Goal: Task Accomplishment & Management: Manage account settings

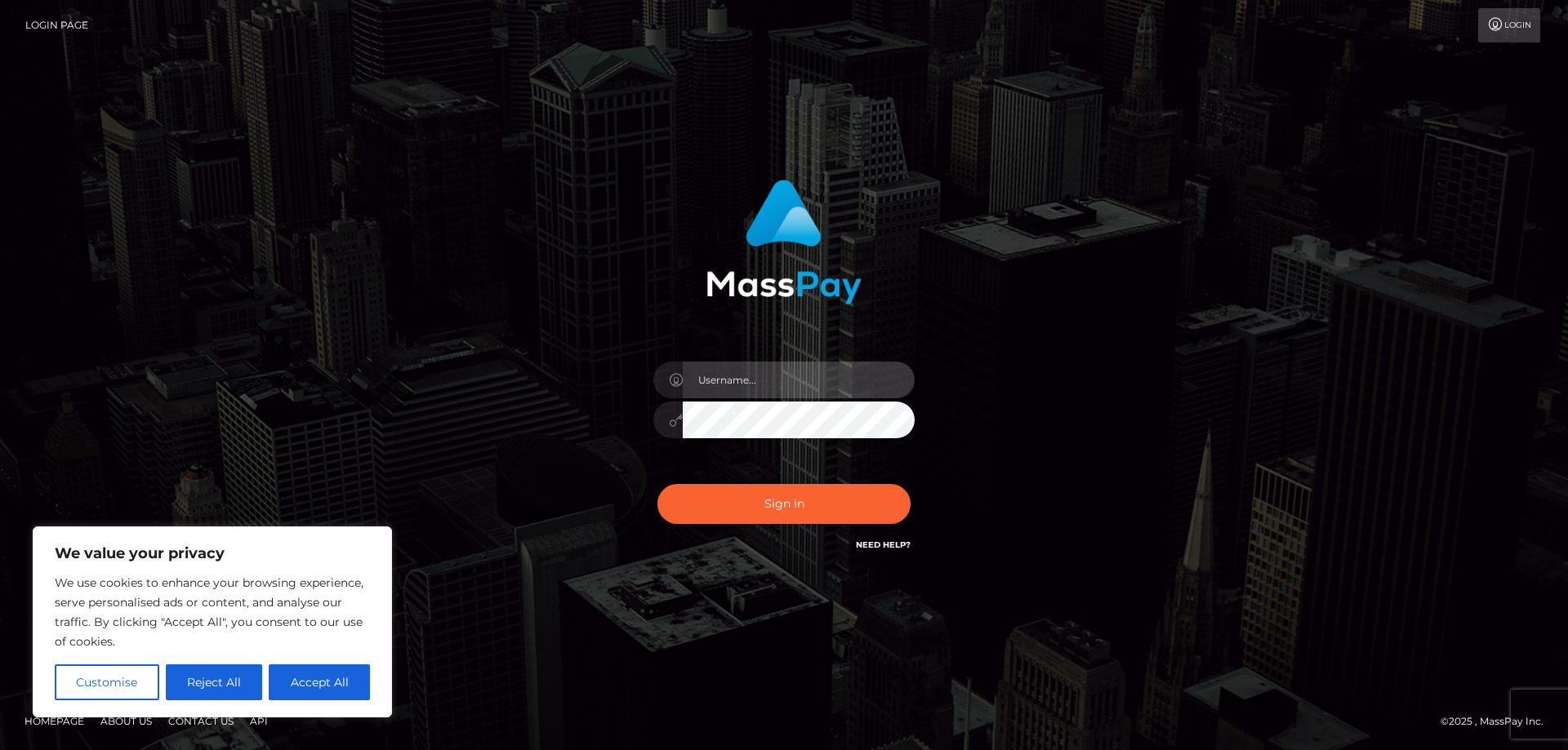
click at [780, 368] on input "text" at bounding box center [798, 379] width 232 height 36
type input "naomiisoles@gmail.com"
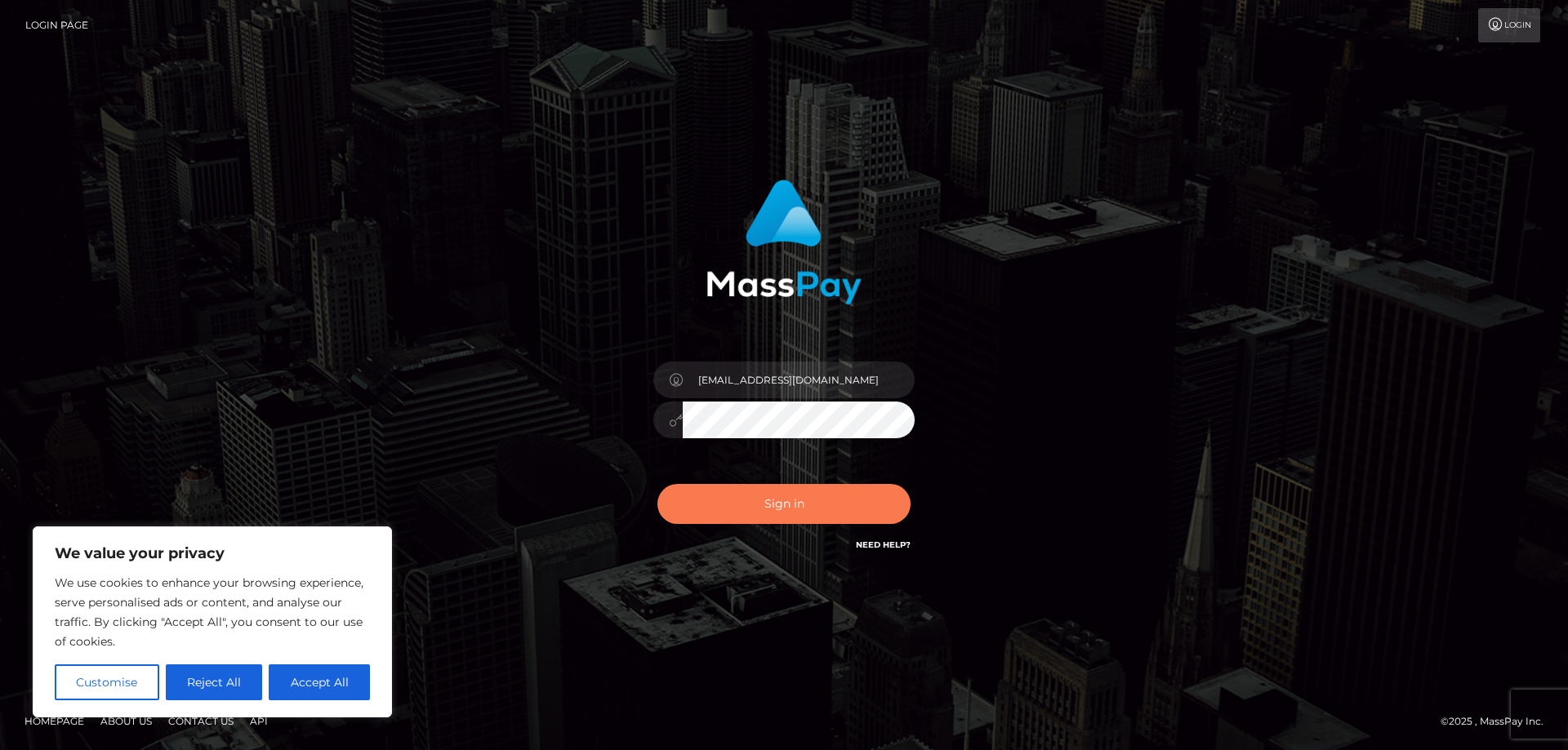
click at [785, 508] on button "Sign in" at bounding box center [784, 504] width 253 height 40
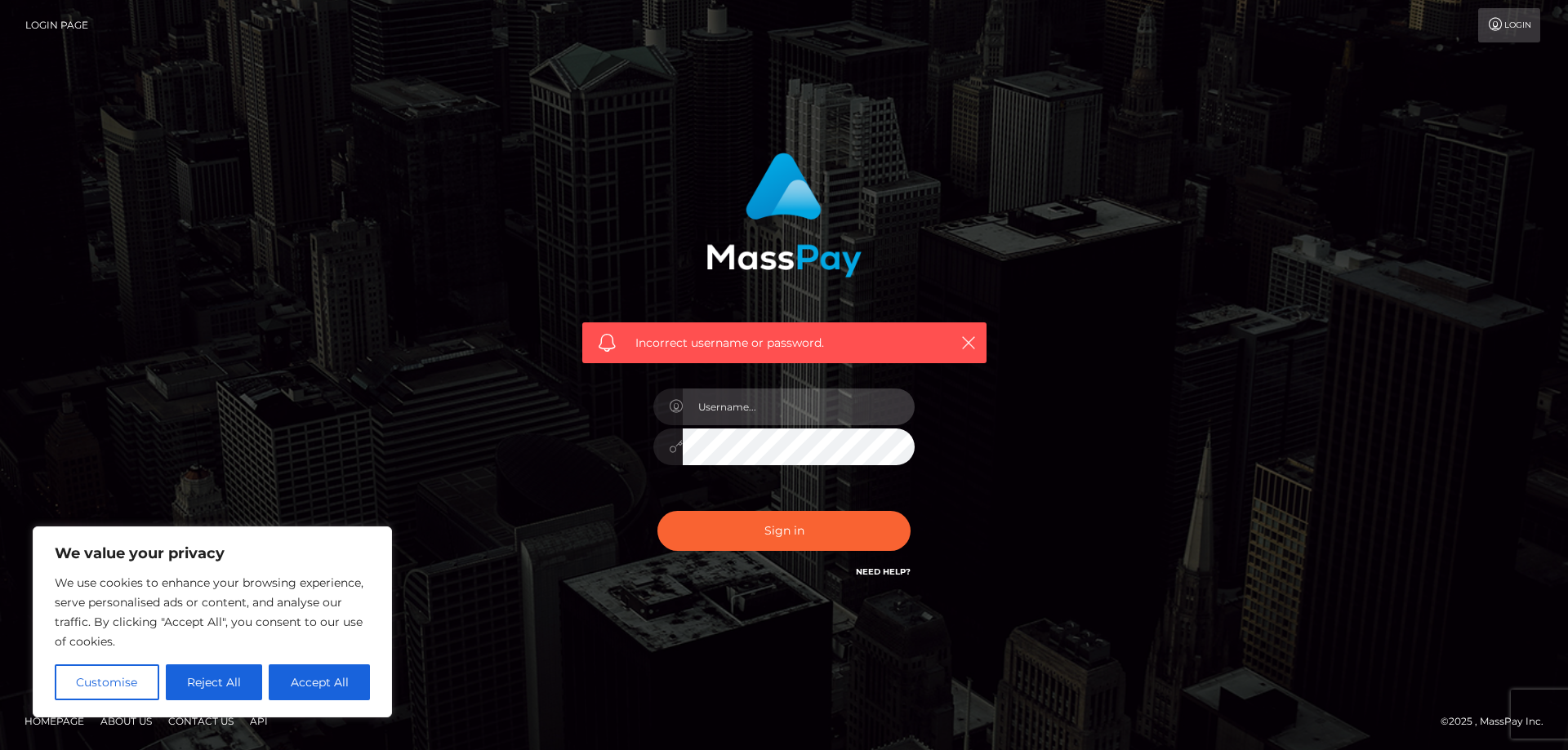
click at [792, 411] on input "text" at bounding box center [798, 406] width 232 height 36
type input "naomiisoles@gmail.com"
click at [541, 423] on div "Incorrect username or password. naomiisoles@gmail.com" at bounding box center [783, 375] width 931 height 469
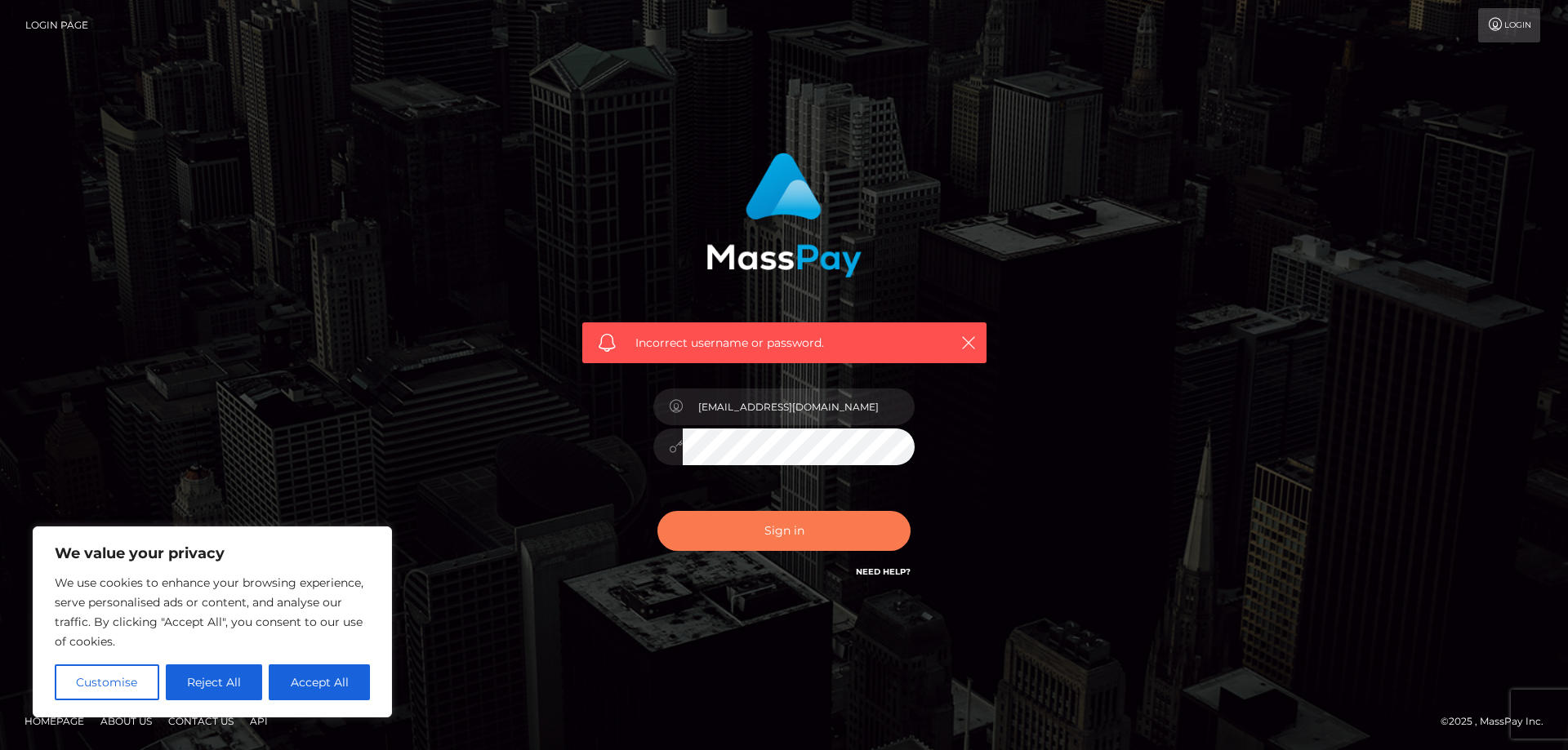
click at [846, 525] on button "Sign in" at bounding box center [784, 530] width 253 height 40
click at [453, 366] on div "Incorrect username or password." at bounding box center [783, 375] width 931 height 469
click at [983, 337] on div "Incorrect username or password." at bounding box center [784, 343] width 404 height 41
click at [966, 345] on icon "button" at bounding box center [968, 343] width 16 height 16
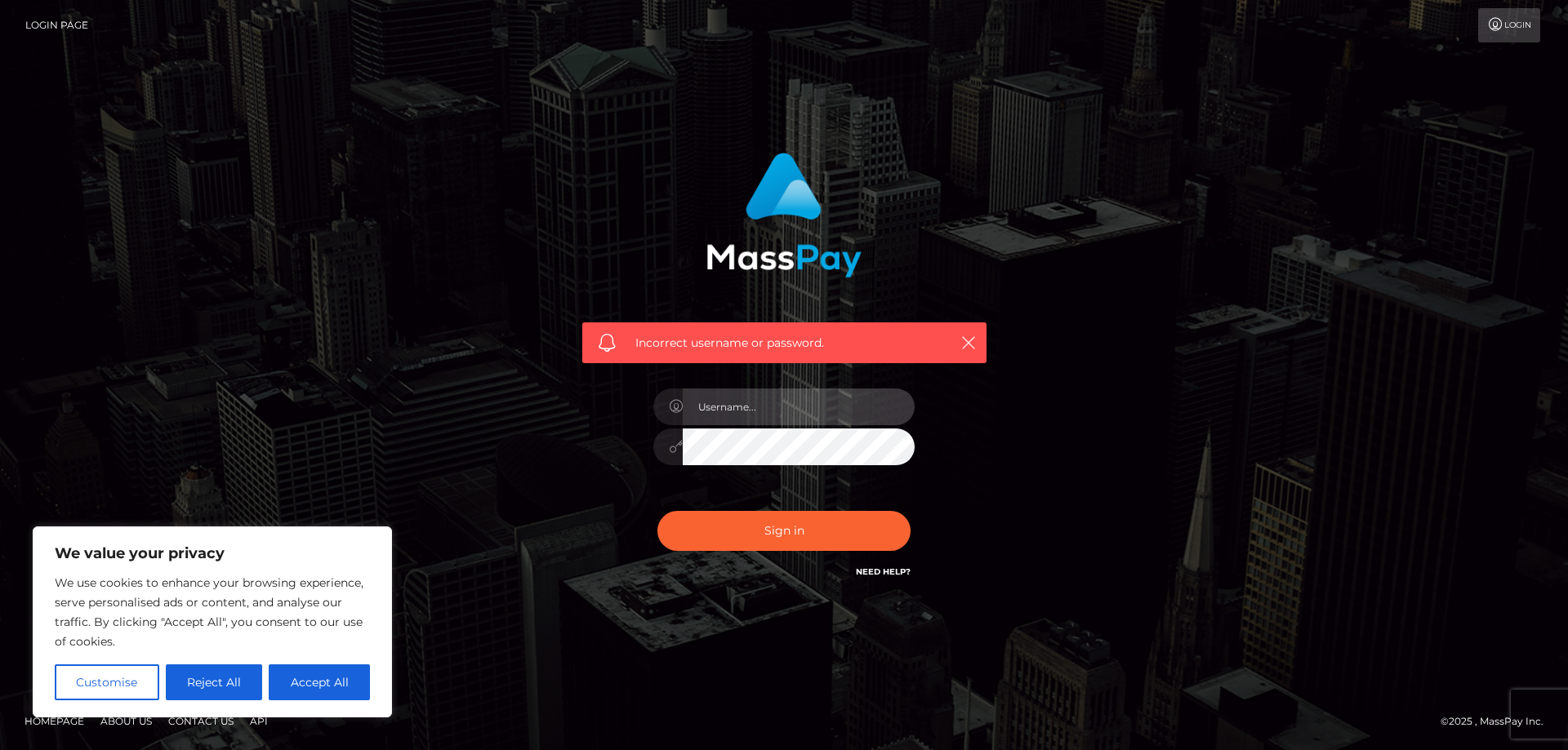
click at [749, 413] on input "text" at bounding box center [798, 406] width 232 height 36
click at [1115, 311] on div "Incorrect username or password." at bounding box center [783, 375] width 931 height 469
click at [873, 573] on link "Need Help?" at bounding box center [883, 572] width 54 height 11
click at [875, 574] on link "Need Help?" at bounding box center [883, 572] width 54 height 11
click at [364, 370] on div "Incorrect username or password." at bounding box center [783, 375] width 931 height 469
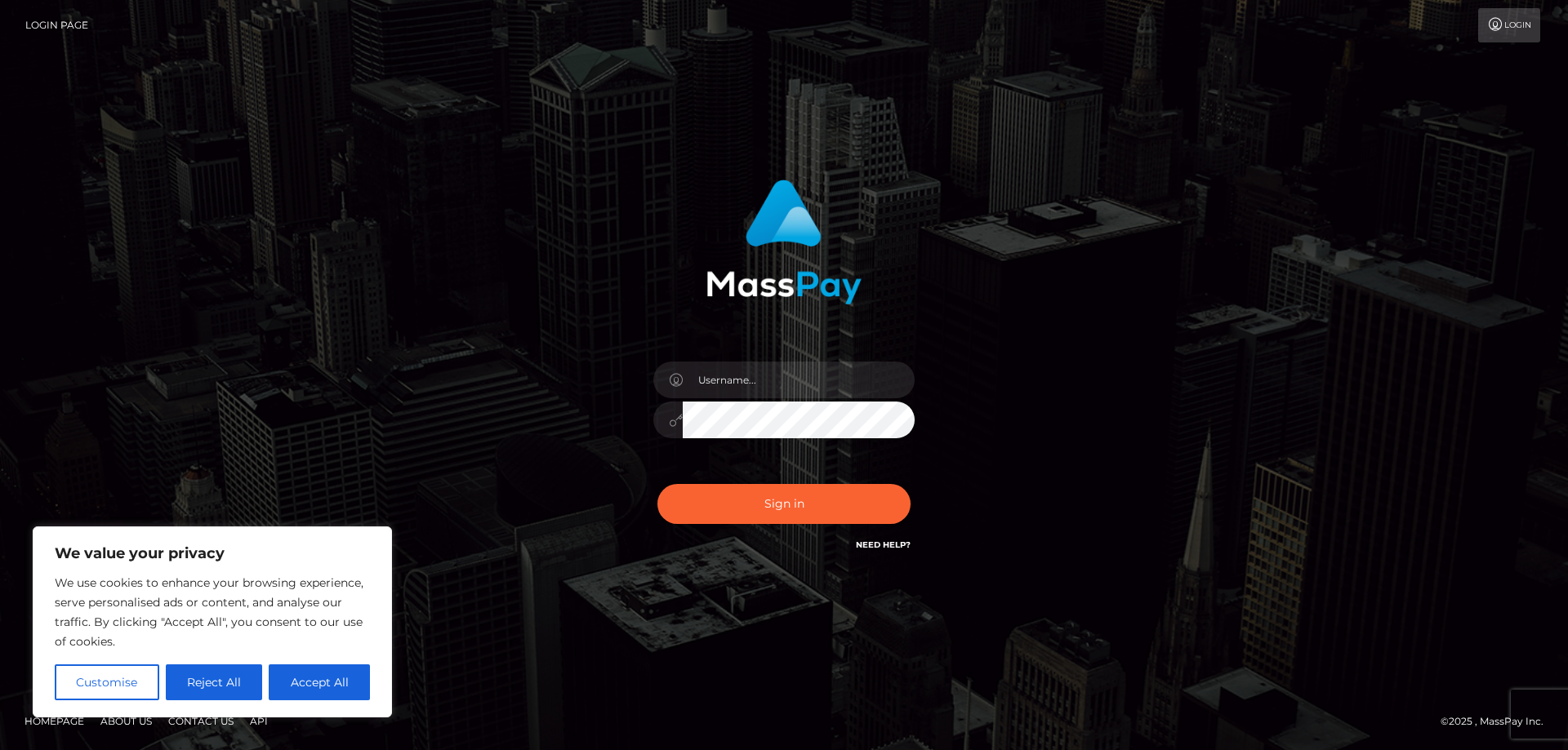
click at [882, 546] on link "Need Help?" at bounding box center [883, 545] width 54 height 11
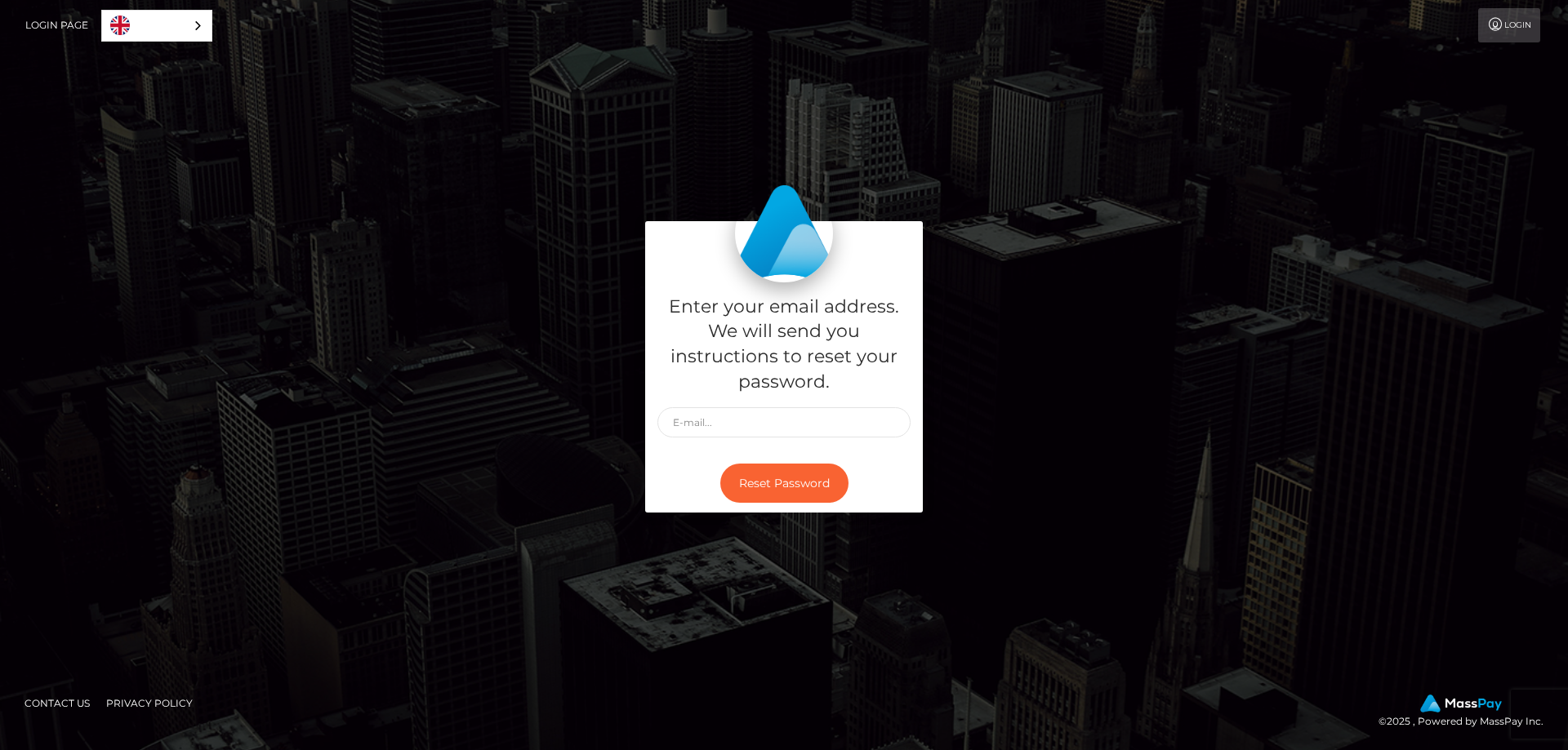
click at [764, 448] on div "Enter your email address. We will send you instructions to reset your password." at bounding box center [783, 368] width 277 height 171
click at [763, 421] on input "text" at bounding box center [784, 423] width 253 height 31
type input "[EMAIL_ADDRESS][DOMAIN_NAME]"
click at [790, 490] on button "Reset Password" at bounding box center [784, 484] width 128 height 40
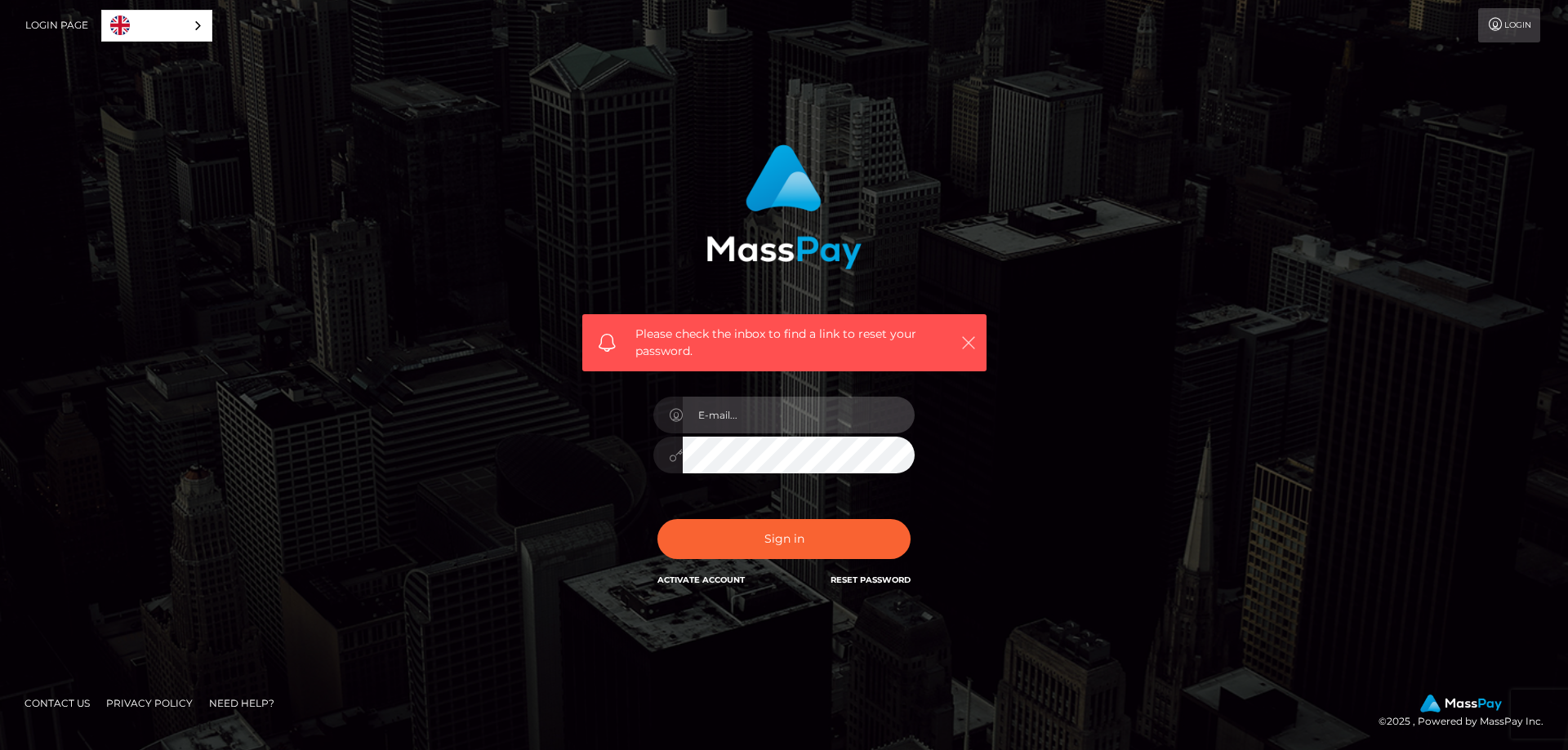
type input "[EMAIL_ADDRESS][DOMAIN_NAME]"
click at [972, 350] on icon "button" at bounding box center [968, 343] width 16 height 16
click at [966, 340] on icon "button" at bounding box center [968, 343] width 16 height 16
